Goal: Check status

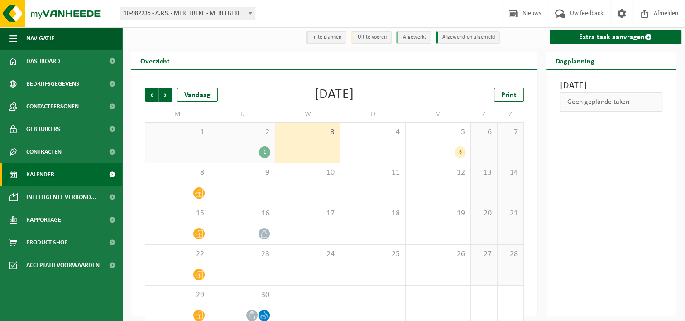
click at [257, 146] on div "2 1" at bounding box center [242, 143] width 65 height 40
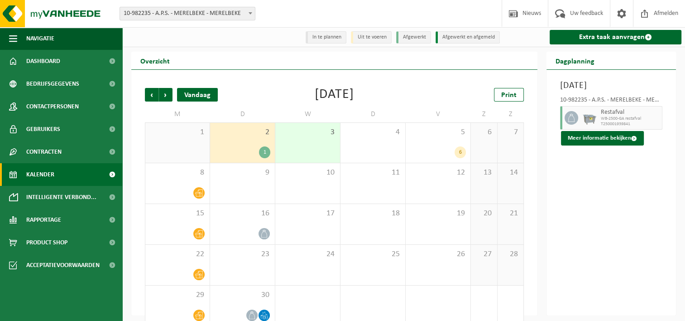
click at [201, 98] on div "Vandaag" at bounding box center [197, 95] width 41 height 14
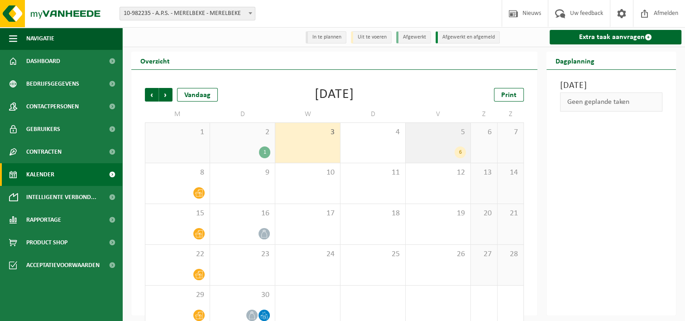
click at [440, 146] on div "5 6" at bounding box center [438, 143] width 65 height 40
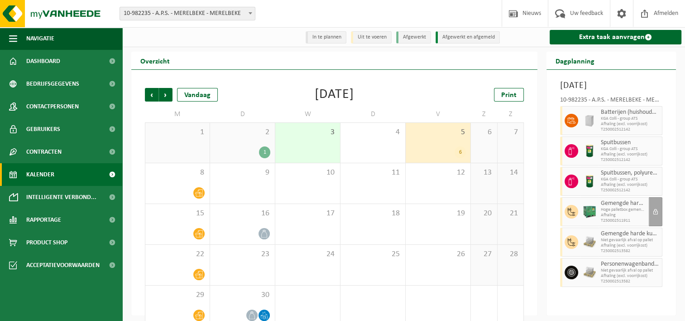
click at [257, 142] on div "2 1" at bounding box center [242, 143] width 65 height 40
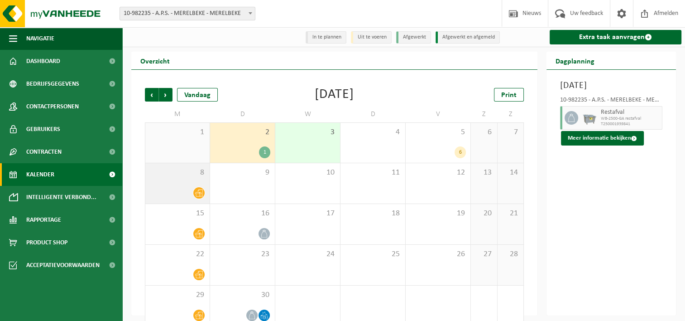
click at [196, 187] on div "8" at bounding box center [177, 183] width 64 height 40
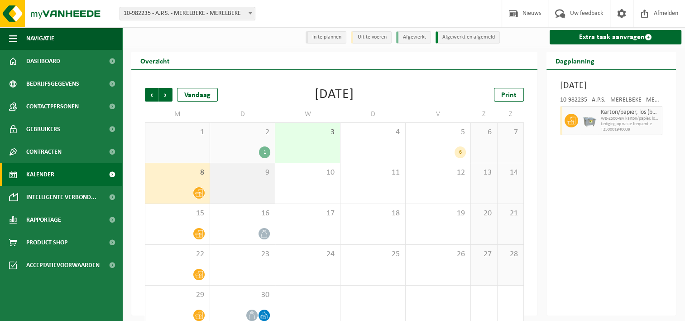
click at [226, 168] on span "9" at bounding box center [243, 173] width 56 height 10
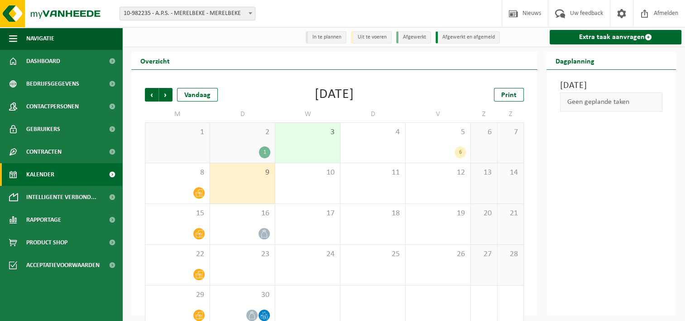
click at [274, 181] on div "9" at bounding box center [242, 183] width 65 height 40
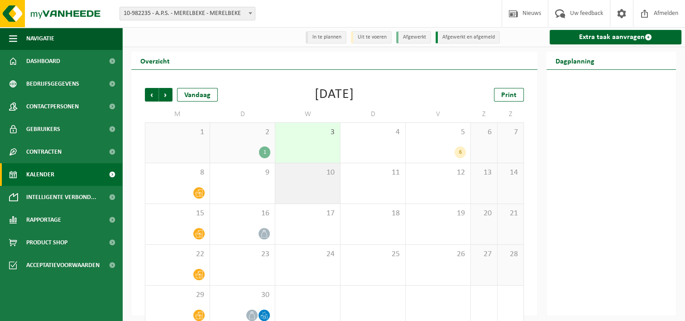
click at [306, 182] on div "10" at bounding box center [307, 183] width 65 height 40
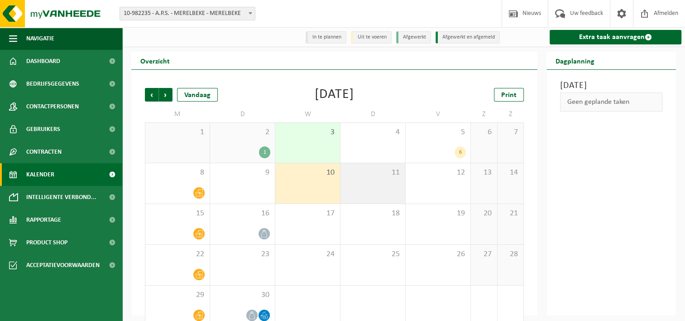
click at [347, 186] on div "11" at bounding box center [373, 183] width 65 height 40
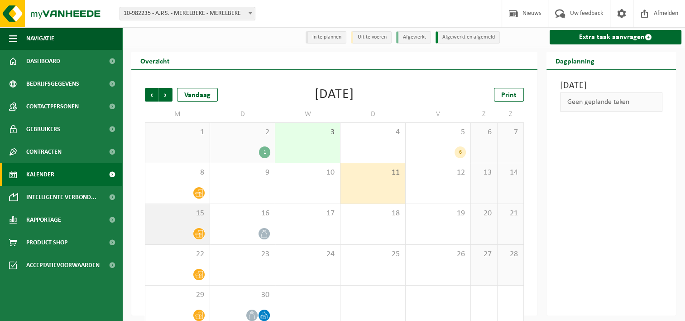
click at [193, 220] on div "15" at bounding box center [177, 224] width 64 height 40
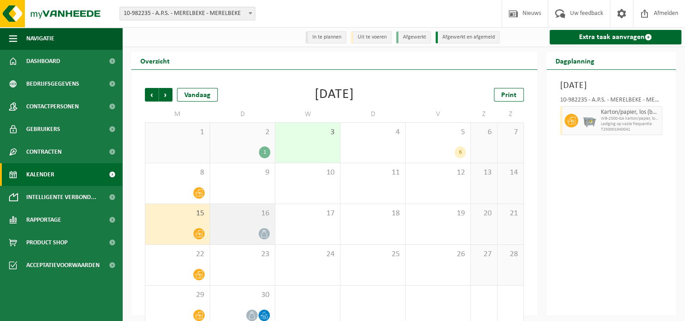
click at [238, 224] on div "16" at bounding box center [242, 224] width 65 height 40
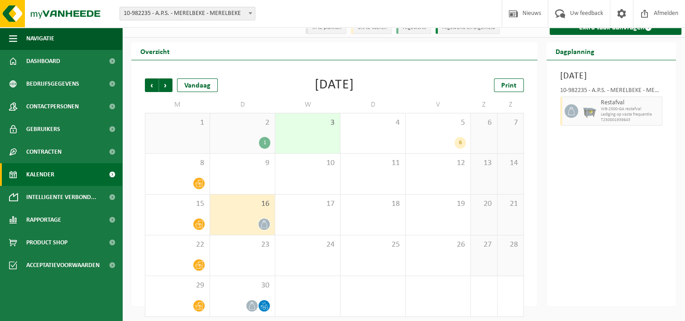
scroll to position [15, 0]
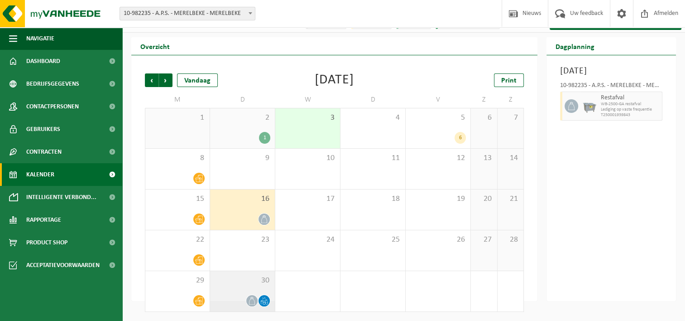
click at [250, 292] on div "30" at bounding box center [242, 291] width 65 height 40
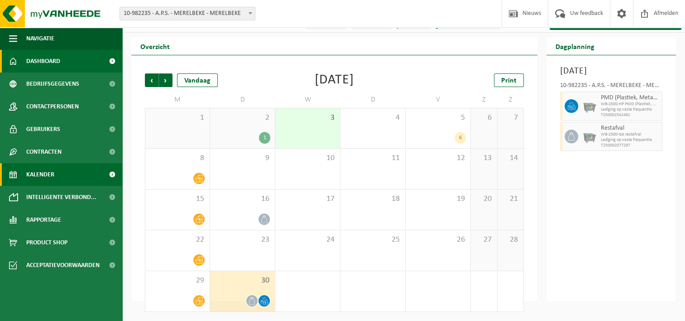
click at [84, 63] on link "Dashboard" at bounding box center [61, 61] width 122 height 23
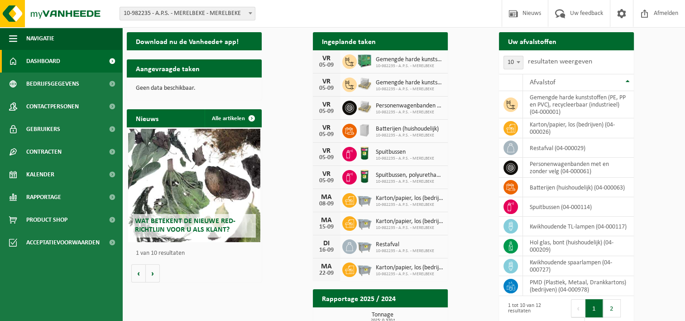
click at [259, 77] on link "Toon de aangevraagde taken" at bounding box center [214, 86] width 93 height 18
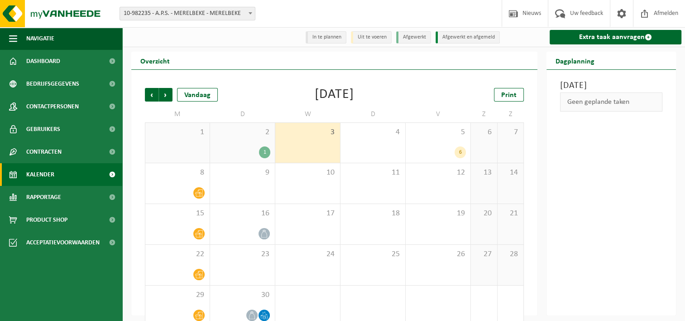
click at [262, 150] on div "1" at bounding box center [264, 152] width 11 height 12
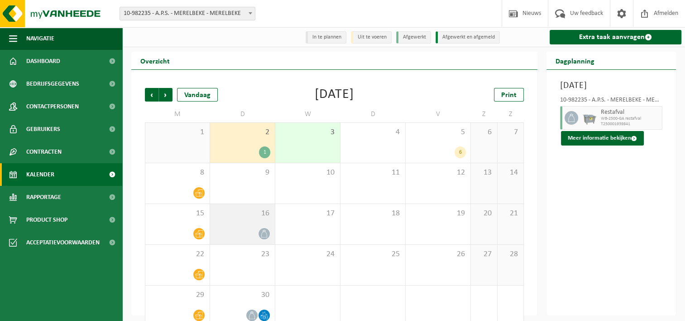
click at [226, 239] on div at bounding box center [243, 233] width 56 height 12
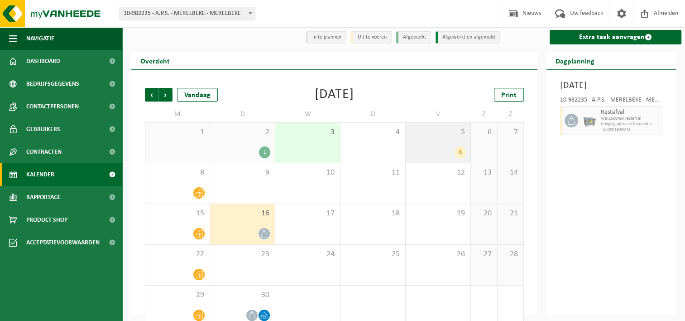
click at [437, 135] on span "5" at bounding box center [438, 132] width 56 height 10
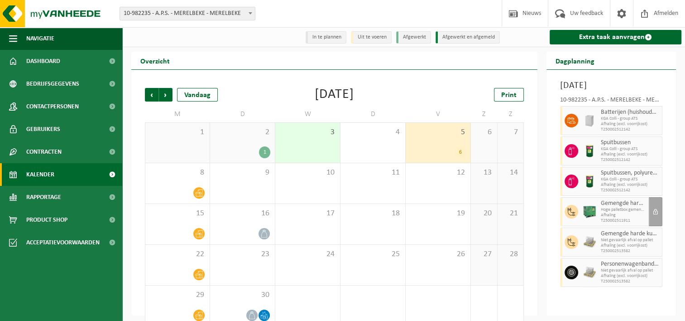
click at [245, 149] on div "1" at bounding box center [243, 152] width 56 height 12
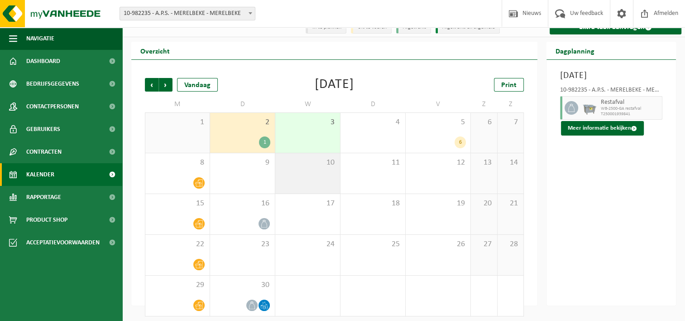
scroll to position [15, 0]
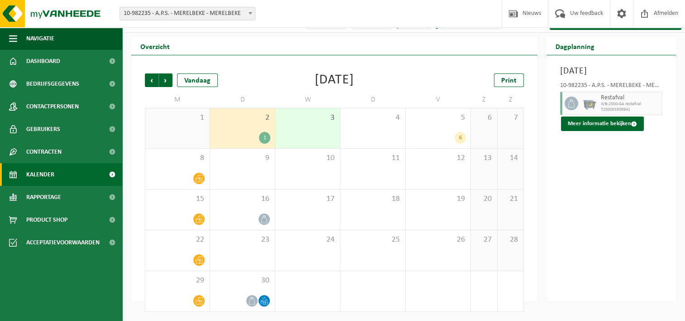
click at [146, 88] on div "Vorige Volgende Vandaag [DATE] Print M D W D V Z Z 1 2 1 3 4 5 6 6 7 8 9 10 11 …" at bounding box center [334, 192] width 388 height 256
click at [146, 85] on span "Vorige" at bounding box center [152, 80] width 14 height 14
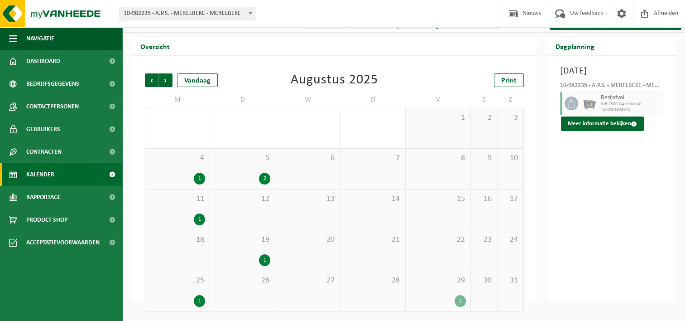
click at [255, 256] on div "1" at bounding box center [243, 260] width 56 height 12
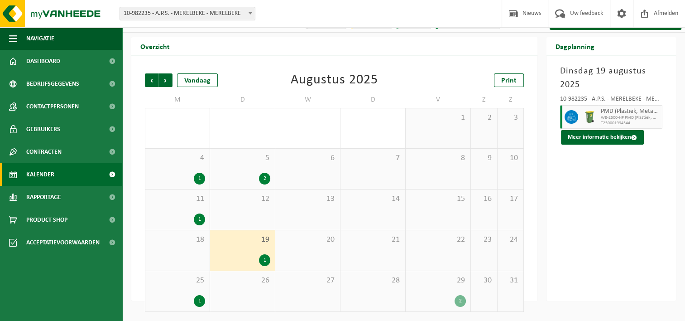
click at [443, 288] on div "29 2" at bounding box center [438, 291] width 65 height 40
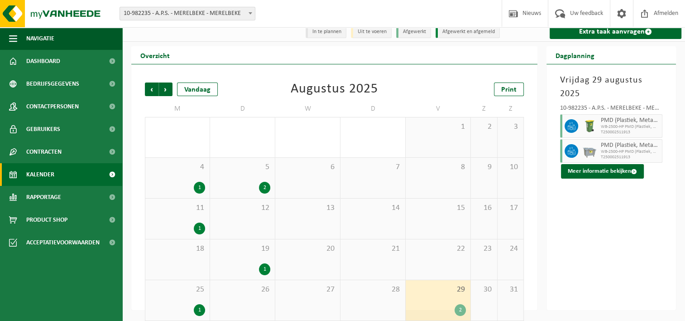
scroll to position [0, 0]
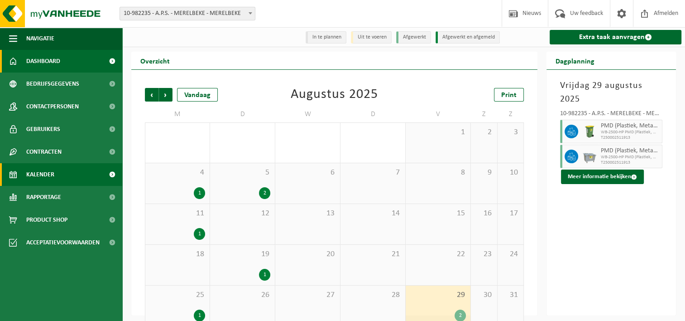
click at [62, 58] on link "Dashboard" at bounding box center [61, 61] width 122 height 23
